Goal: Task Accomplishment & Management: Manage account settings

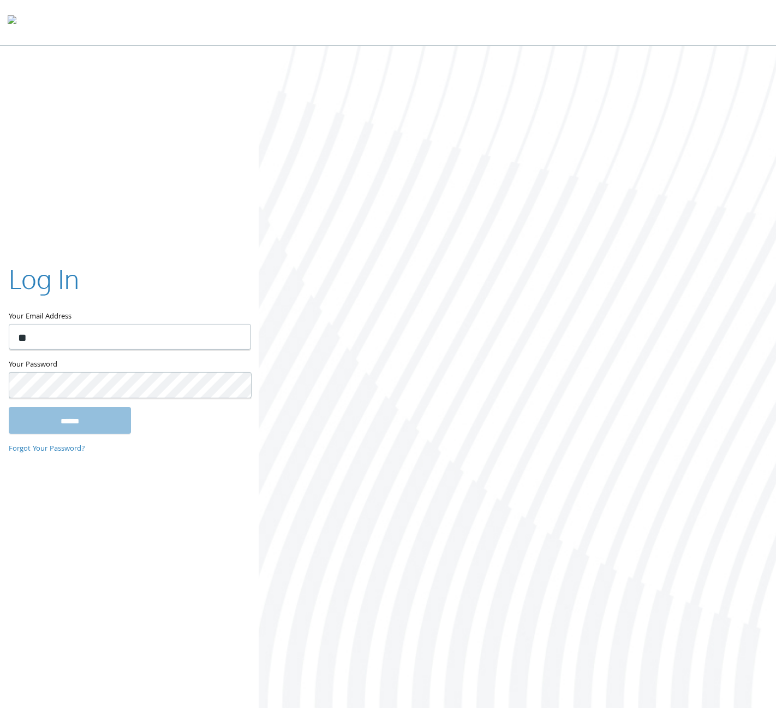
type input "**********"
click at [9, 407] on input "******" at bounding box center [70, 420] width 122 height 26
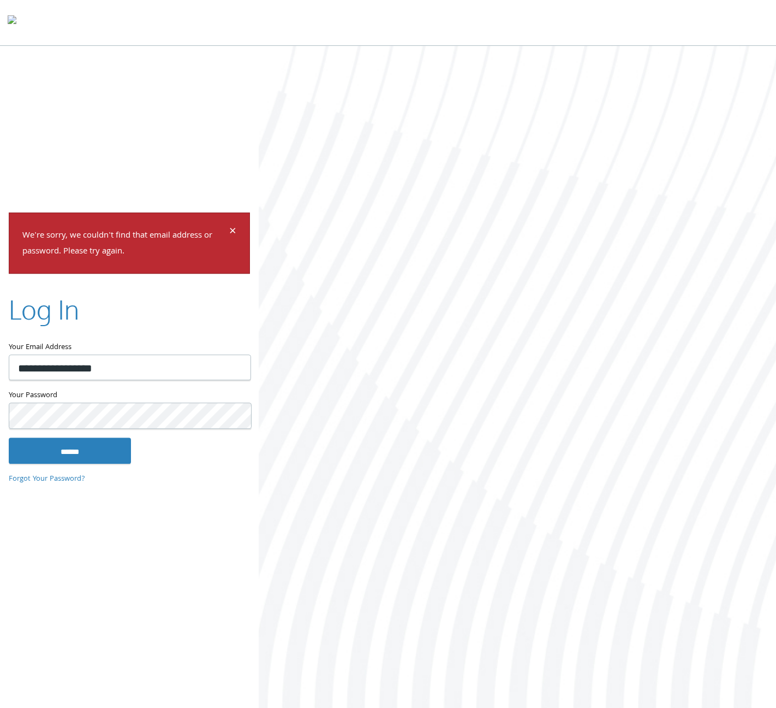
click at [9, 437] on input "******" at bounding box center [70, 450] width 122 height 26
